Goal: Task Accomplishment & Management: Use online tool/utility

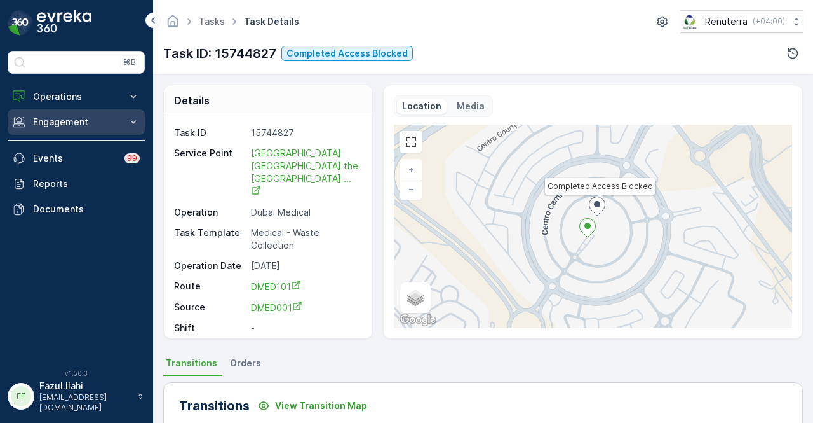
click at [86, 122] on p "Engagement" at bounding box center [76, 122] width 86 height 13
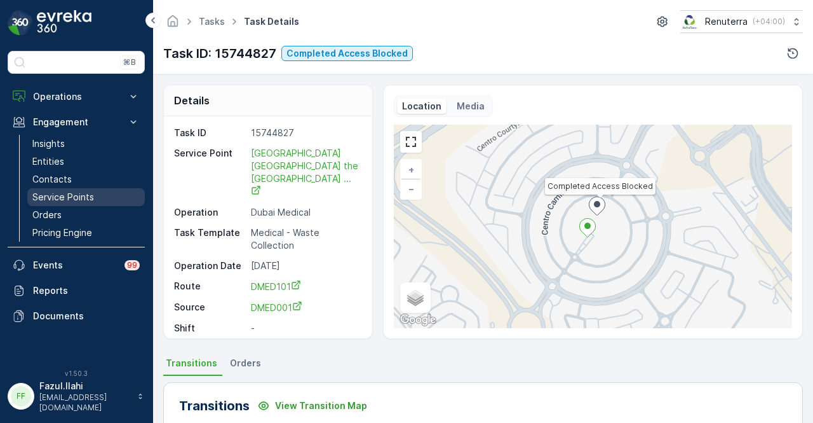
click at [90, 191] on p "Service Points" at bounding box center [63, 197] width 62 height 13
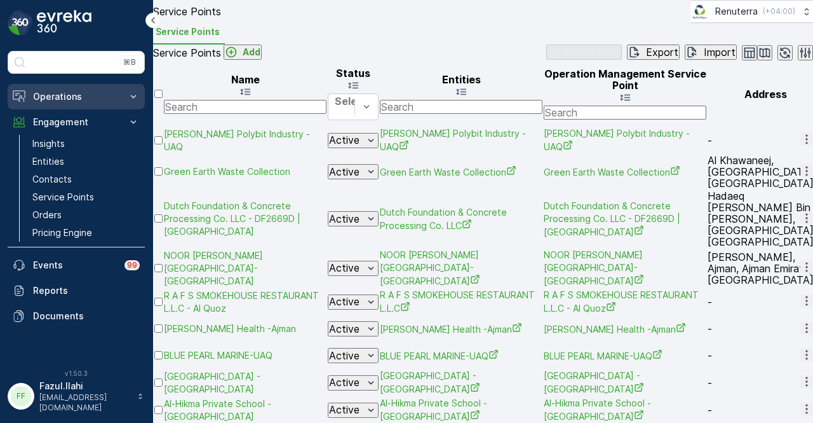
click at [104, 98] on p "Operations" at bounding box center [76, 96] width 86 height 13
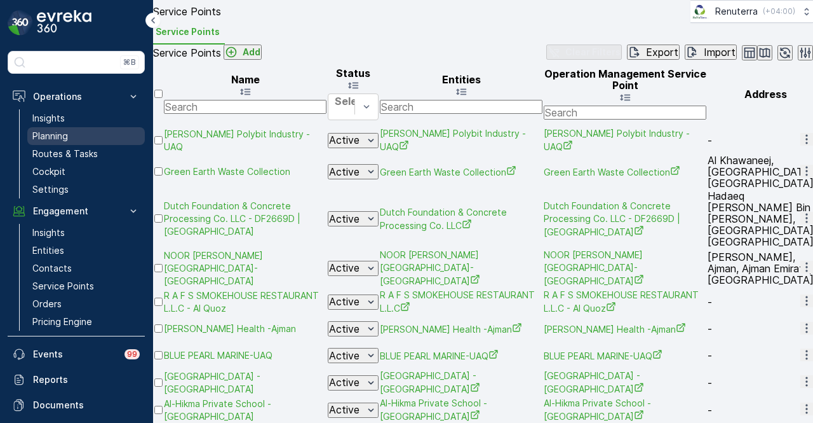
click at [98, 137] on link "Planning" at bounding box center [86, 136] width 118 height 18
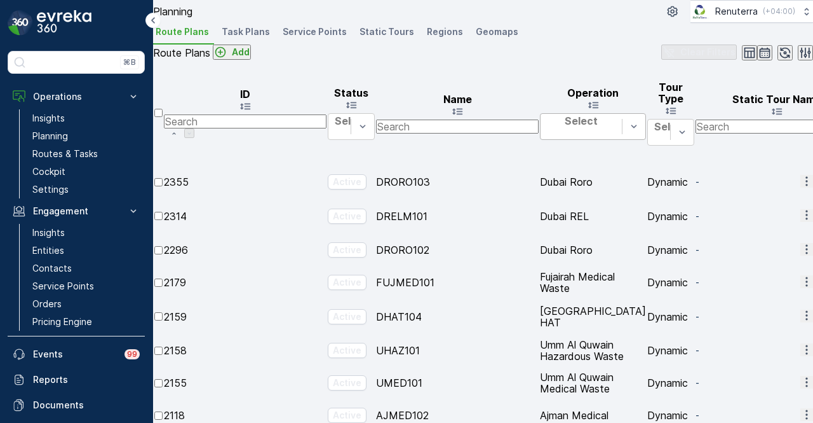
click at [337, 38] on span "Service Points" at bounding box center [315, 31] width 64 height 13
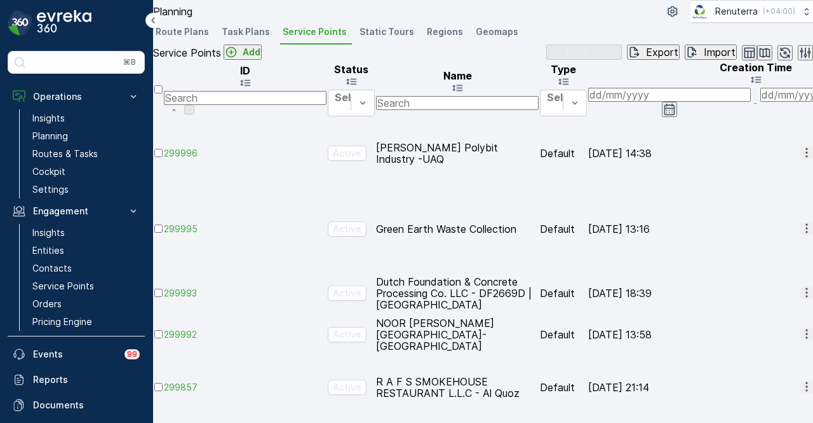
click at [532, 110] on input "text" at bounding box center [457, 103] width 163 height 14
type input "beach par"
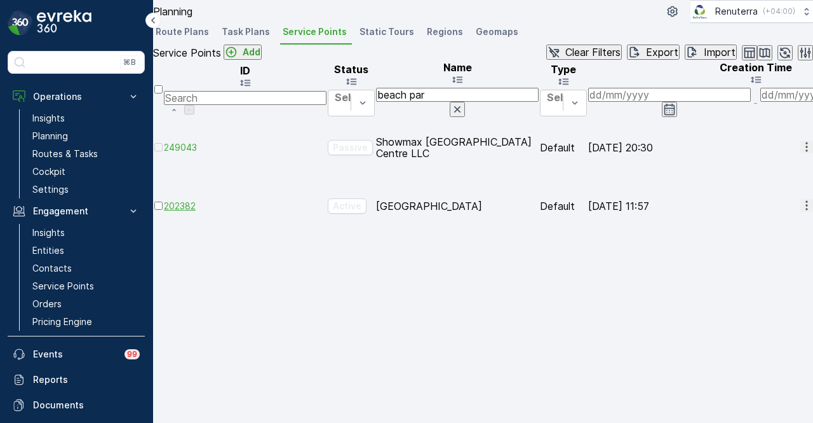
click at [214, 200] on span "202382" at bounding box center [245, 206] width 163 height 13
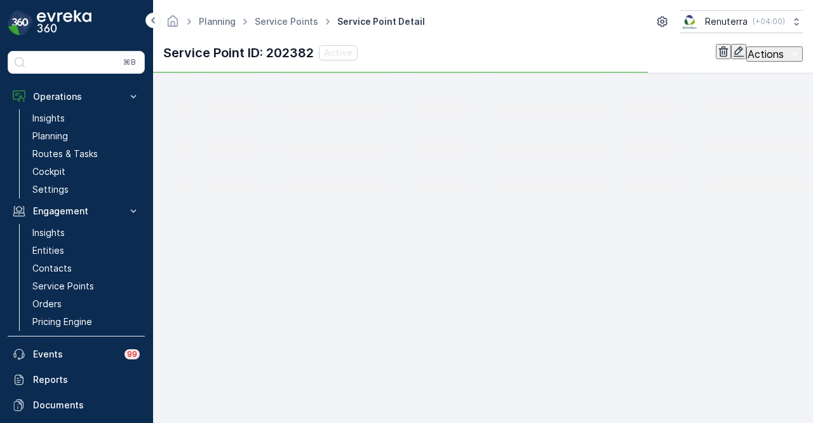
scroll to position [295, 0]
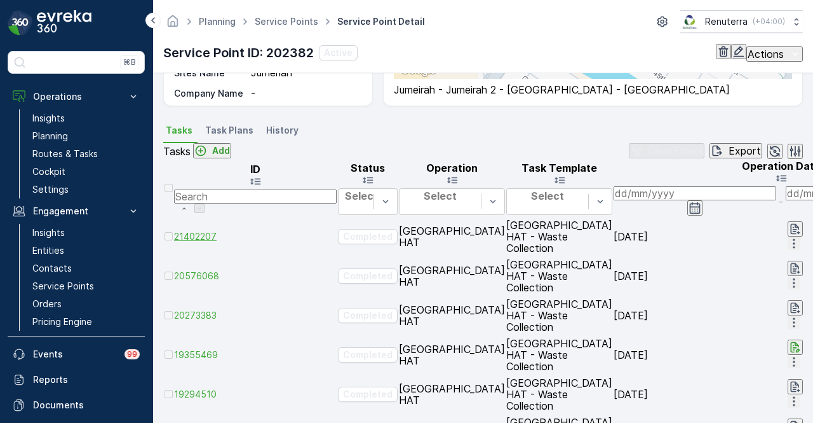
click at [230, 243] on span "21402207" at bounding box center [255, 236] width 163 height 13
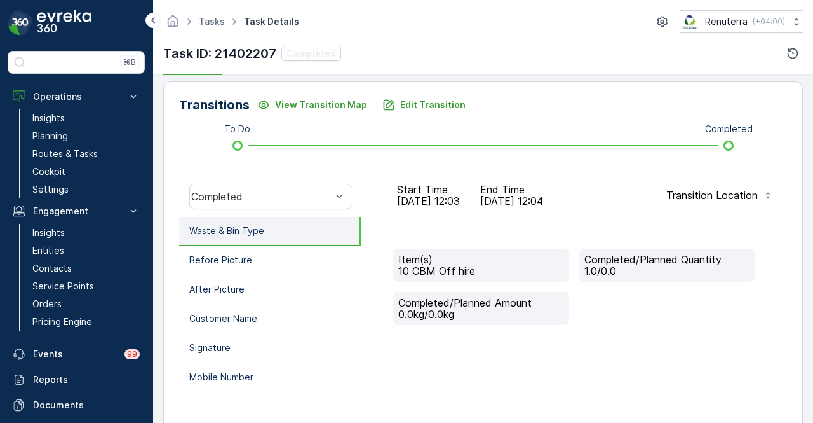
scroll to position [318, 0]
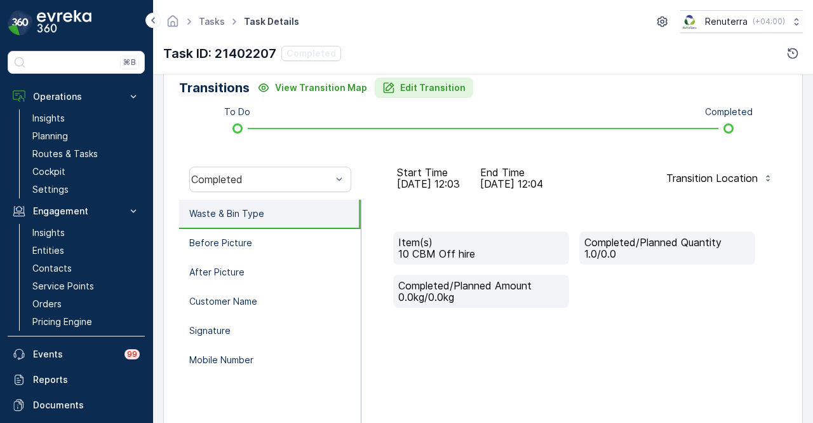
click at [459, 85] on button "Edit Transition" at bounding box center [424, 88] width 98 height 20
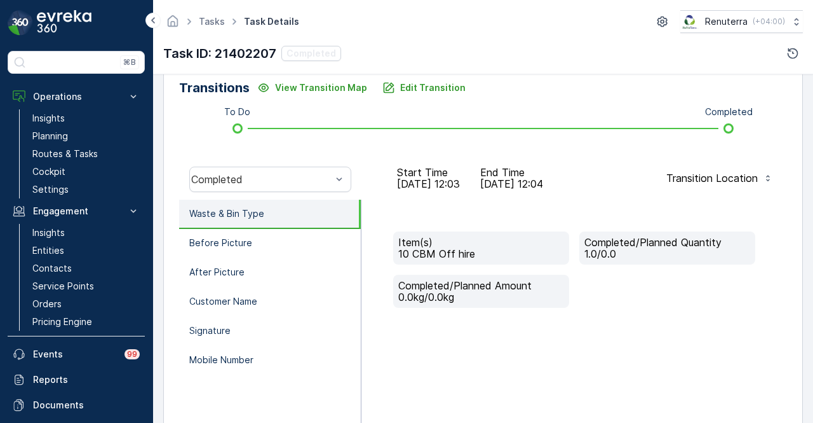
type Quantity "1"
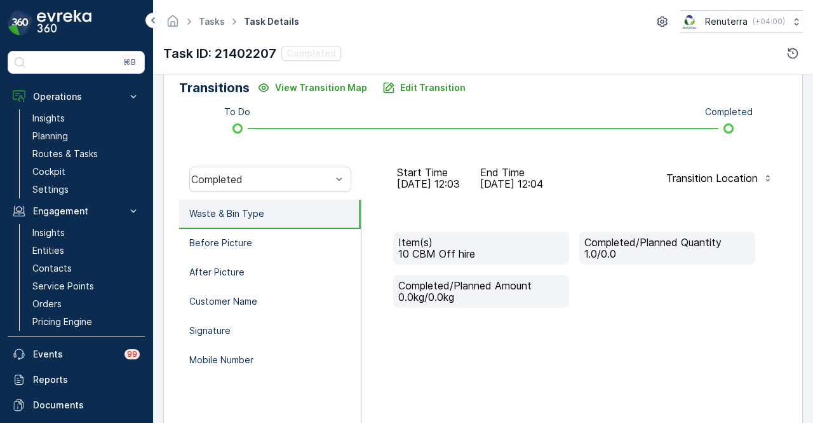
type input "0"
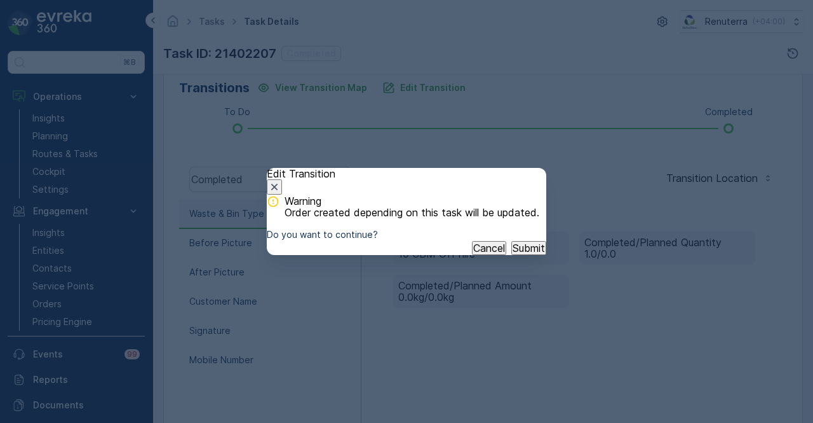
click at [513, 254] on p "Submit" at bounding box center [529, 247] width 32 height 11
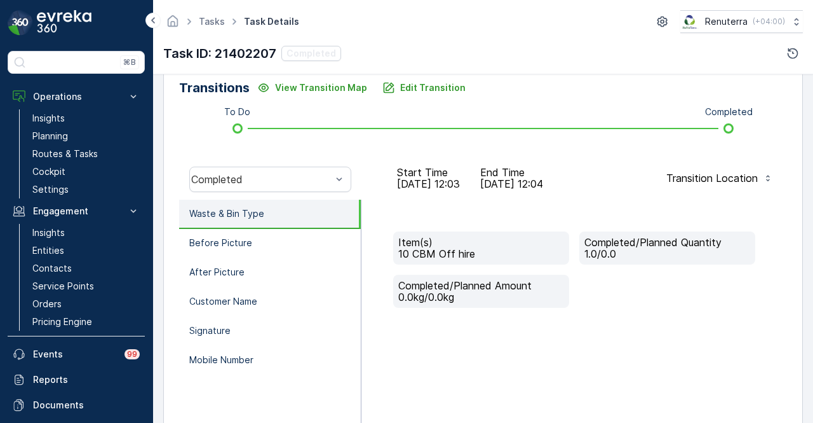
scroll to position [172, 0]
type input "050"
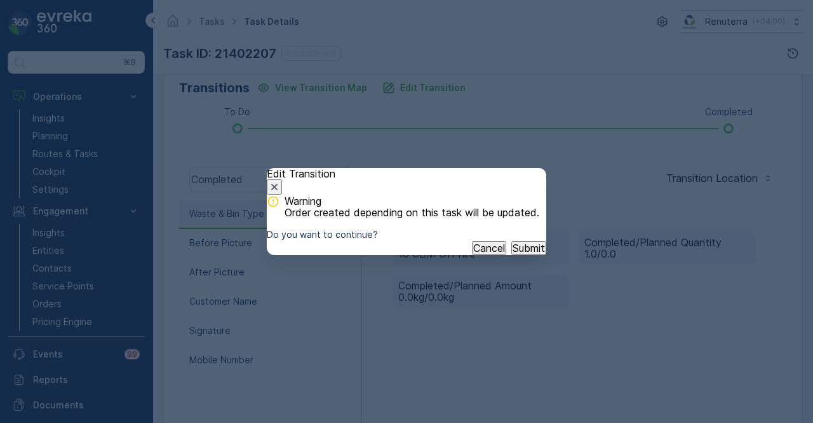
click at [513, 254] on p "Submit" at bounding box center [529, 247] width 32 height 11
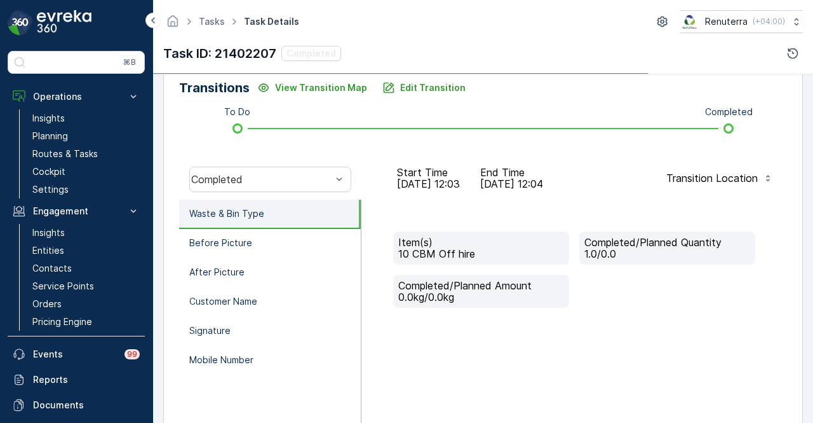
scroll to position [0, 0]
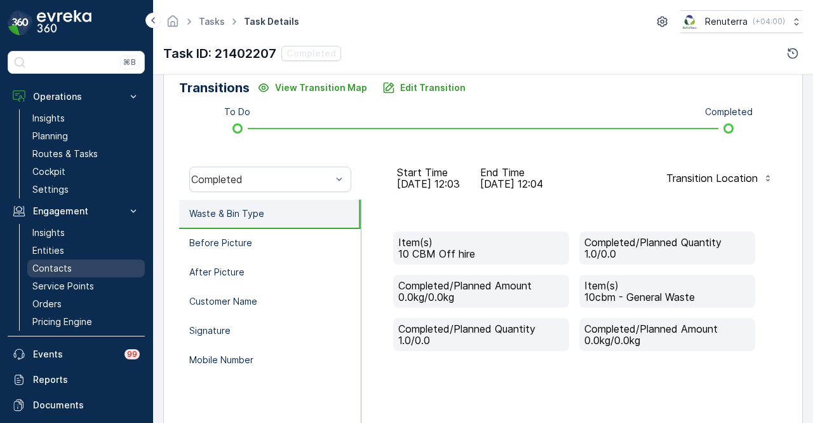
click at [87, 275] on link "Contacts" at bounding box center [86, 268] width 118 height 18
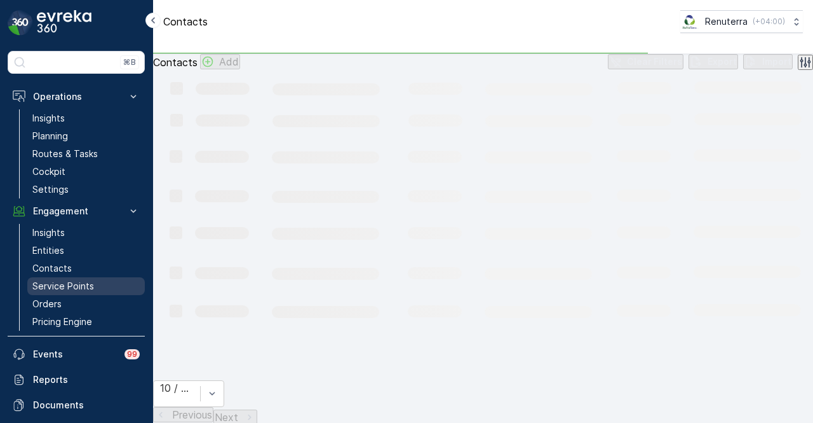
click at [87, 280] on p "Service Points" at bounding box center [63, 286] width 62 height 13
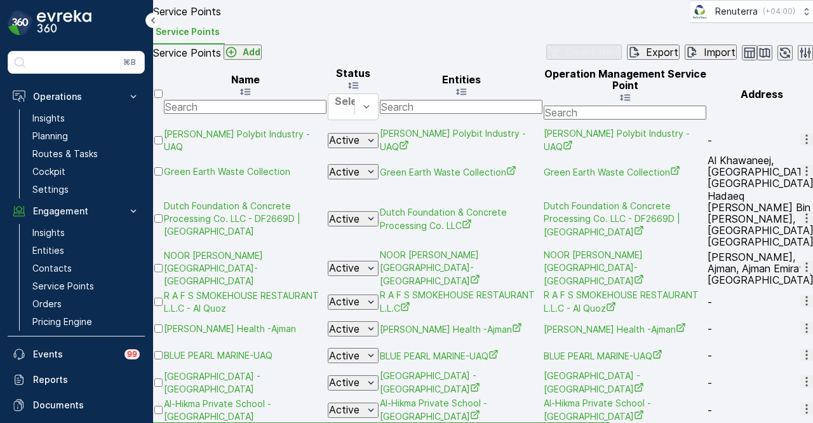
click at [253, 114] on input "text" at bounding box center [245, 107] width 163 height 14
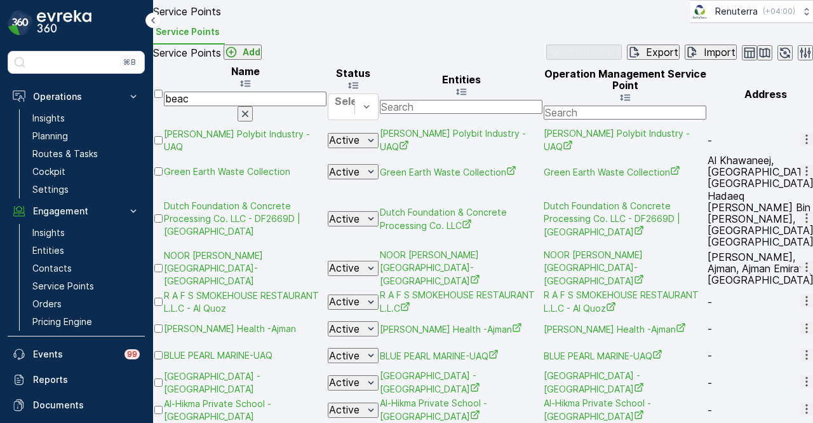
type input "beach"
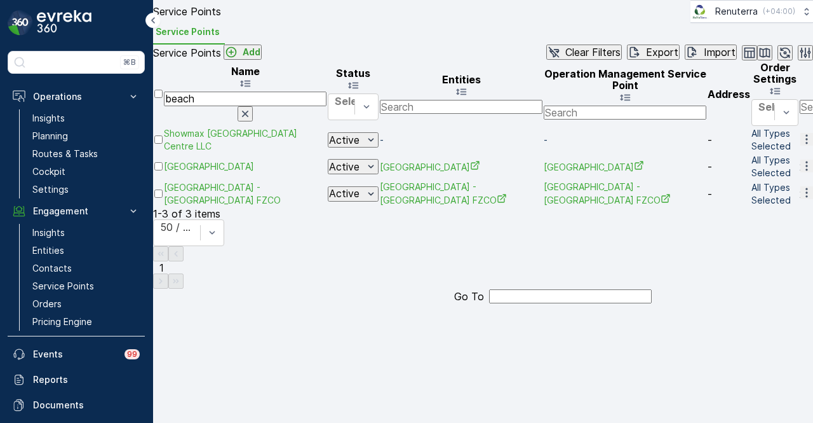
click at [806, 170] on icon "button" at bounding box center [807, 166] width 2 height 10
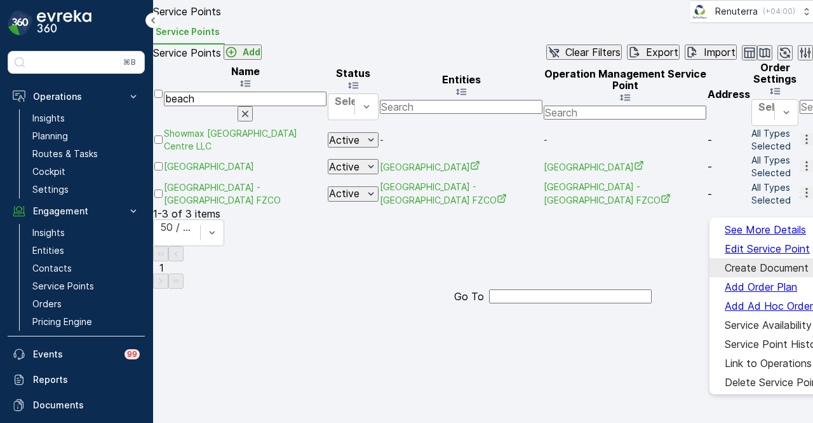
click at [782, 267] on span "Create Document" at bounding box center [767, 267] width 84 height 11
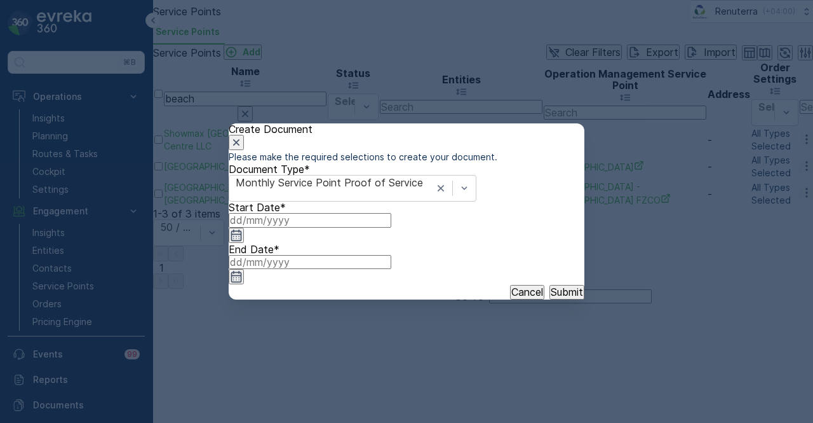
click at [243, 241] on icon "button" at bounding box center [236, 235] width 13 height 13
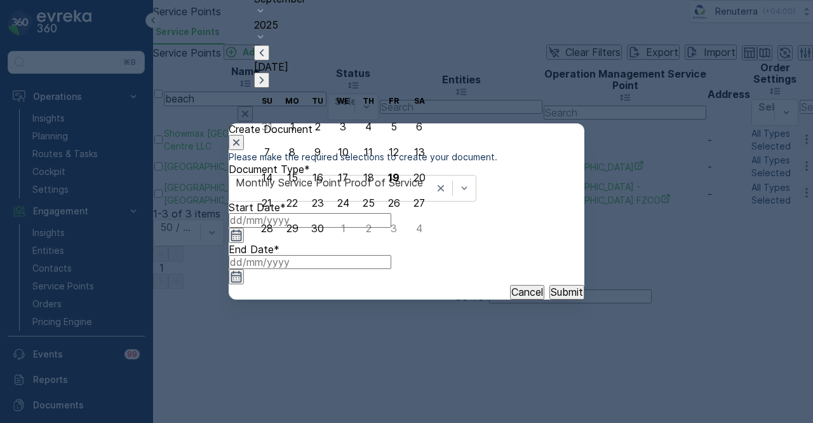
click at [268, 59] on icon "button" at bounding box center [261, 52] width 13 height 13
click at [392, 101] on div "1" at bounding box center [394, 100] width 4 height 11
type input "01.08.2025"
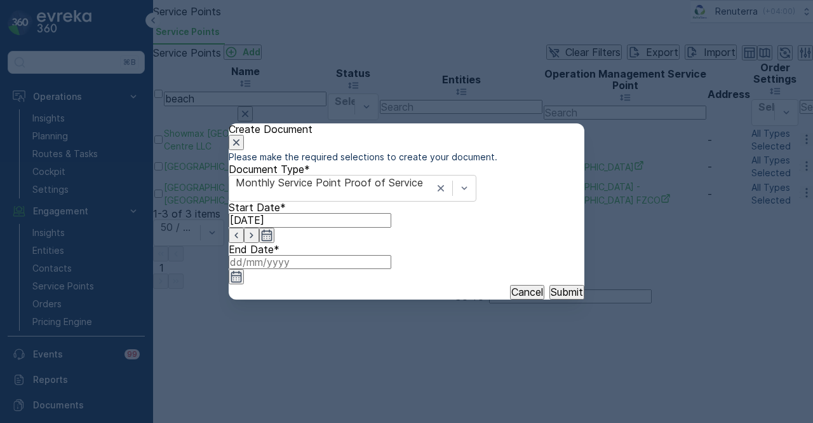
click at [243, 270] on icon "button" at bounding box center [236, 276] width 13 height 13
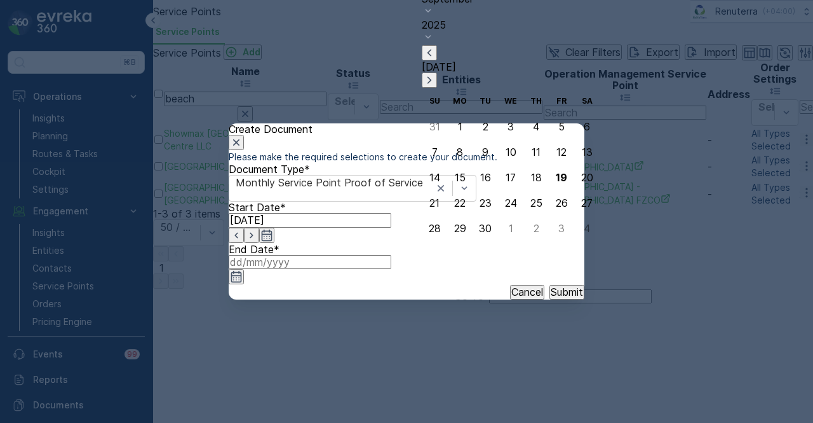
click at [436, 59] on icon "button" at bounding box center [429, 52] width 13 height 13
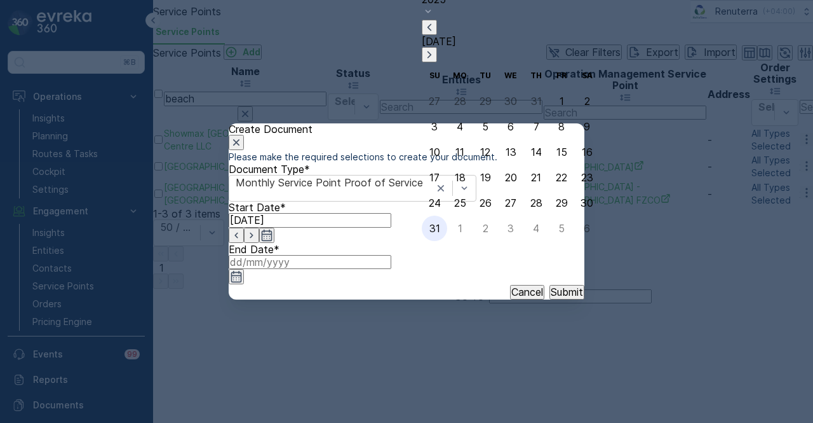
drag, startPoint x: 433, startPoint y: 224, endPoint x: 478, endPoint y: 270, distance: 63.8
click at [433, 226] on div "31" at bounding box center [435, 227] width 11 height 11
type input "31.08.2025"
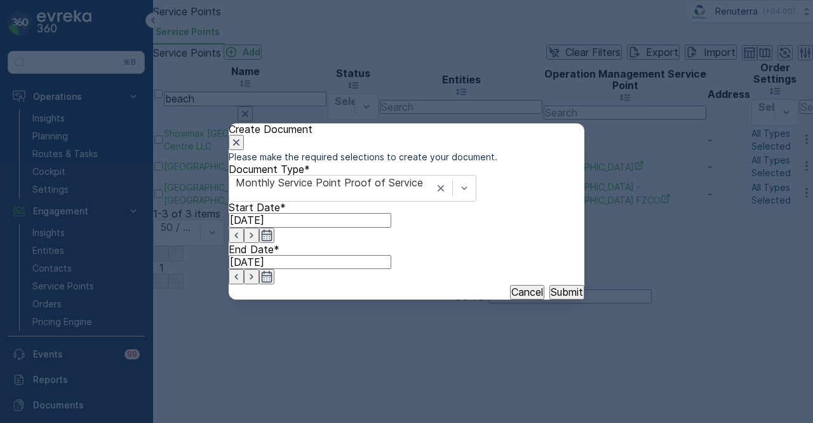
click at [551, 297] on p "Submit" at bounding box center [567, 291] width 32 height 11
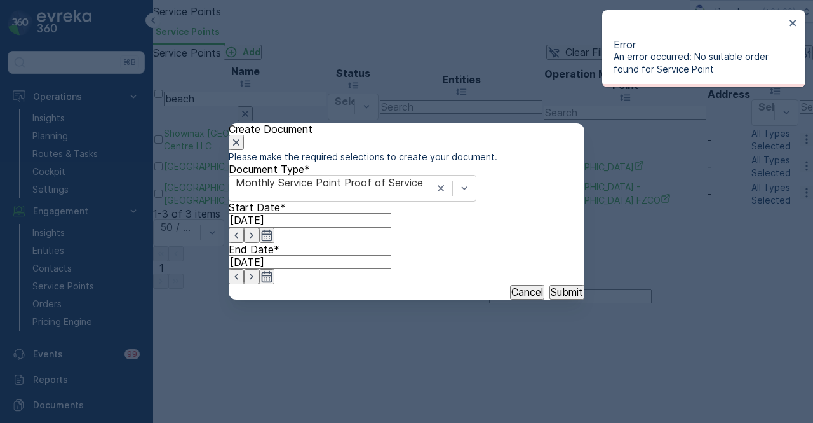
click at [273, 241] on icon "button" at bounding box center [267, 234] width 11 height 11
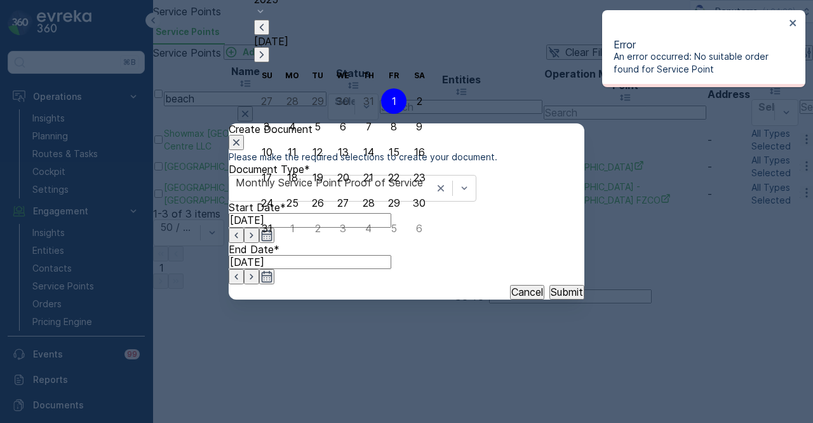
click at [268, 51] on icon "button" at bounding box center [261, 54] width 13 height 13
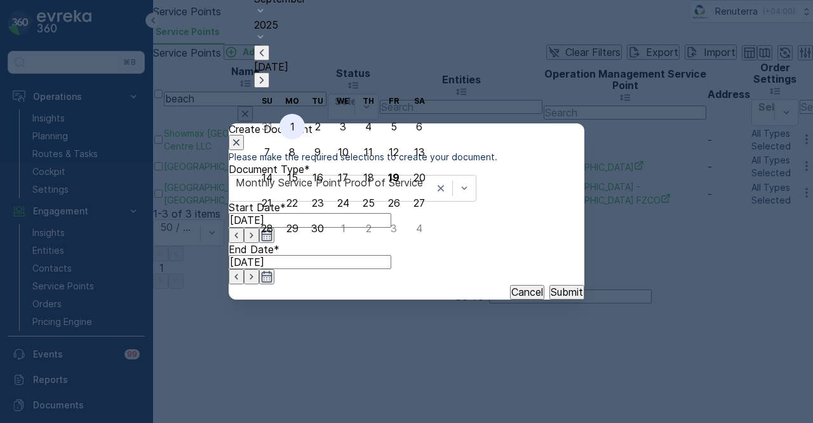
click at [290, 128] on div "1" at bounding box center [292, 126] width 4 height 11
type input "01.09.2025"
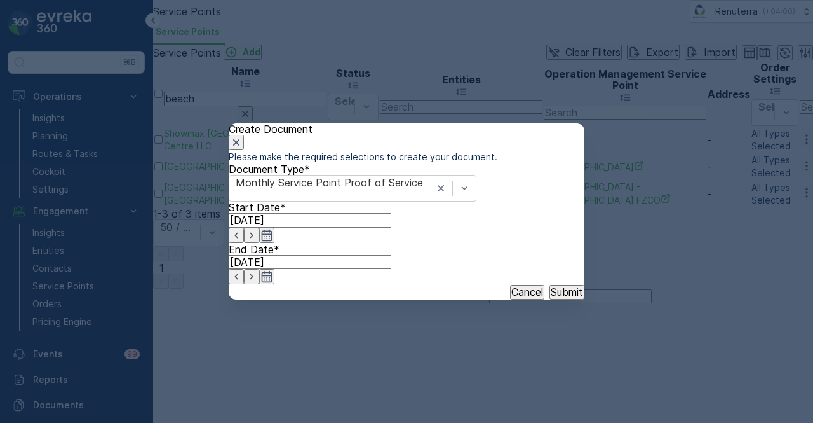
click at [273, 270] on icon "button" at bounding box center [267, 276] width 13 height 13
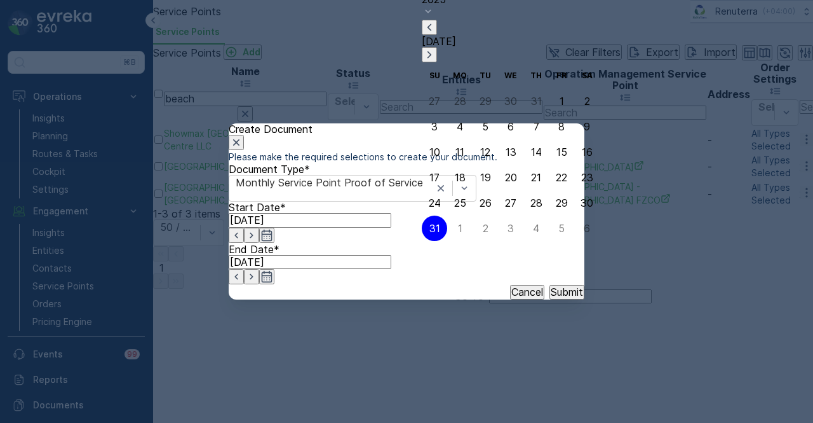
click at [436, 55] on icon "button" at bounding box center [429, 54] width 13 height 13
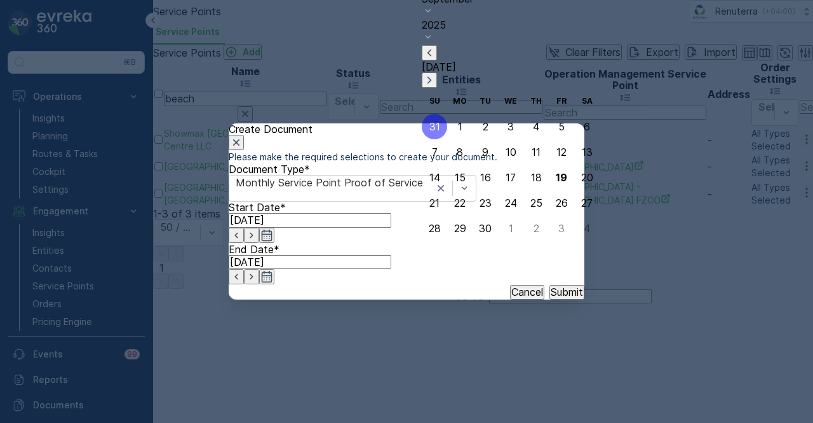
drag, startPoint x: 478, startPoint y: 227, endPoint x: 520, endPoint y: 293, distance: 77.7
click at [480, 231] on div "30" at bounding box center [485, 227] width 13 height 11
type input "30.09.2025"
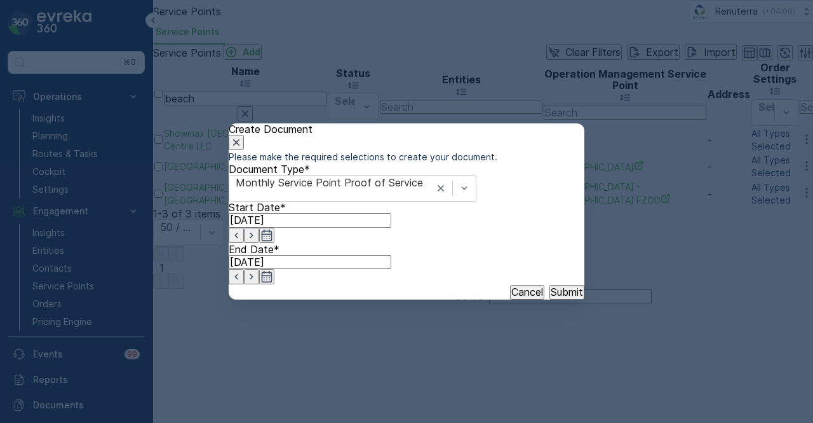
click at [550, 299] on button "Submit" at bounding box center [567, 292] width 35 height 14
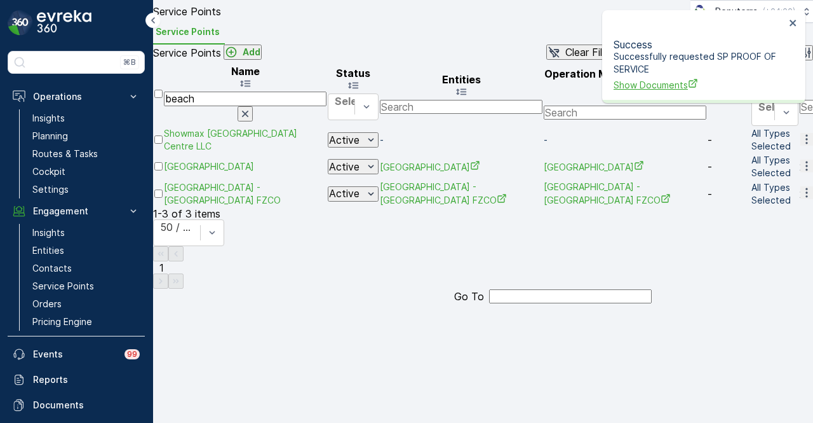
click at [666, 78] on span "Show Documents" at bounding box center [700, 84] width 172 height 13
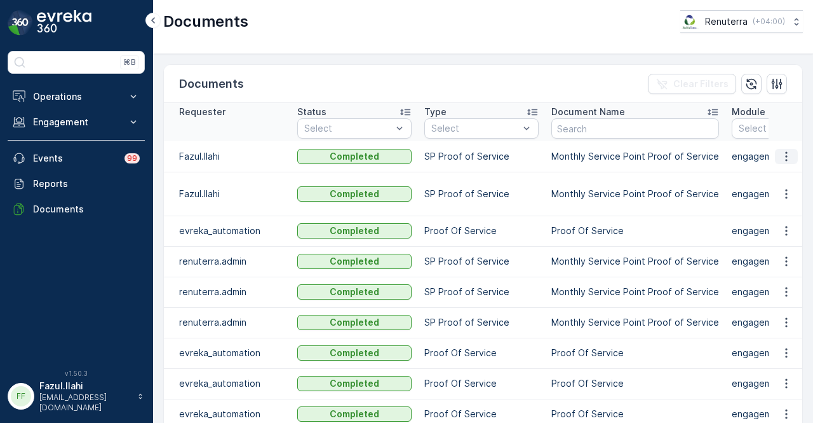
click at [776, 153] on button "button" at bounding box center [786, 156] width 23 height 15
click at [775, 171] on span "See Details" at bounding box center [783, 174] width 49 height 13
